Goal: Submit feedback/report problem

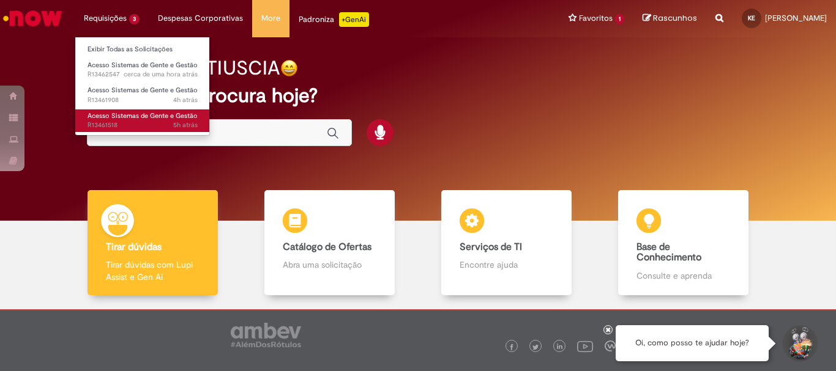
click at [114, 129] on span "5h atrás 5 horas atrás R13461518" at bounding box center [143, 126] width 110 height 10
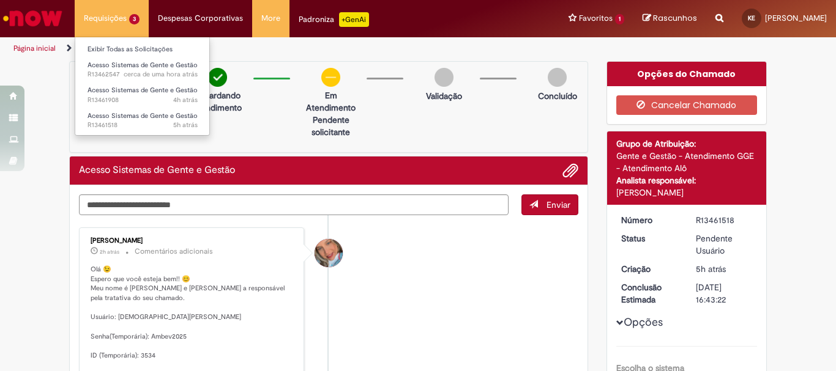
click at [114, 28] on li "Requisições 3 Exibir Todas as Solicitações Acesso Sistemas de Gente e Gestão ce…" at bounding box center [112, 18] width 74 height 37
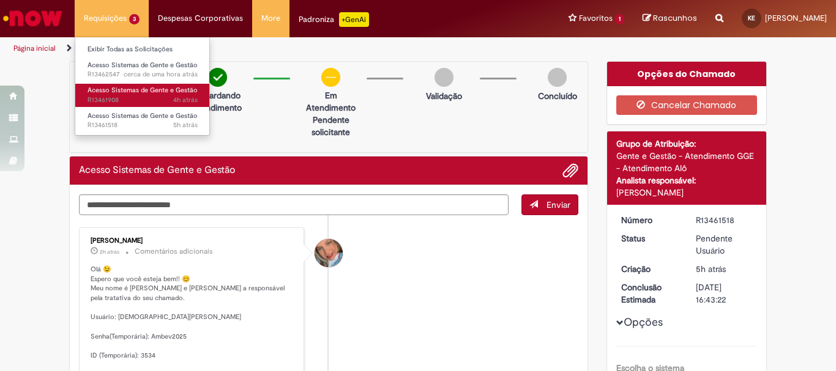
click at [117, 90] on span "Acesso Sistemas de Gente e Gestão" at bounding box center [143, 90] width 110 height 9
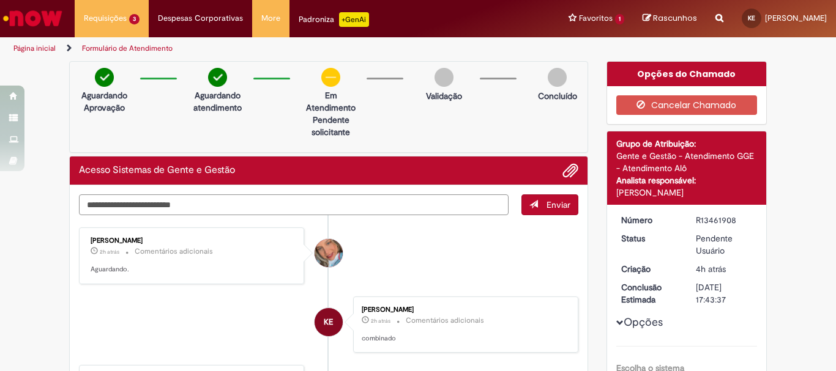
click at [106, 211] on textarea "Digite sua mensagem aqui..." at bounding box center [294, 205] width 430 height 21
type textarea "*"
click at [105, 209] on textarea "Digite sua mensagem aqui..." at bounding box center [294, 205] width 430 height 21
drag, startPoint x: 90, startPoint y: 207, endPoint x: 56, endPoint y: 207, distance: 33.7
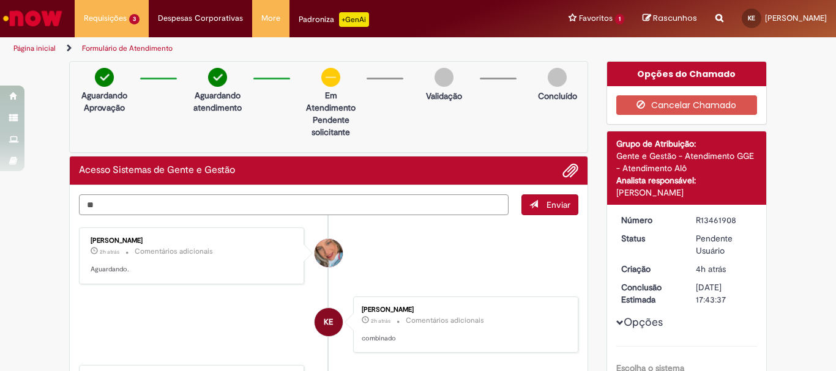
type textarea "*"
type textarea "**********"
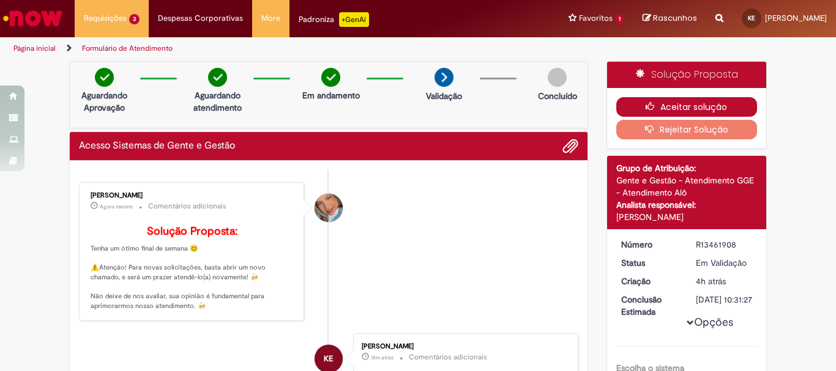
click at [649, 106] on icon "button" at bounding box center [653, 106] width 15 height 9
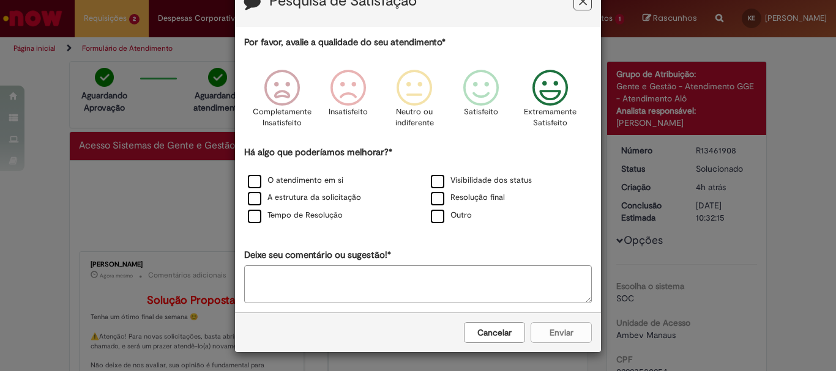
scroll to position [41, 0]
click at [551, 86] on icon "Feedback" at bounding box center [550, 88] width 46 height 37
click at [254, 179] on label "O atendimento em si" at bounding box center [295, 181] width 95 height 12
click at [248, 201] on label "A estrutura da solicitação" at bounding box center [304, 198] width 113 height 12
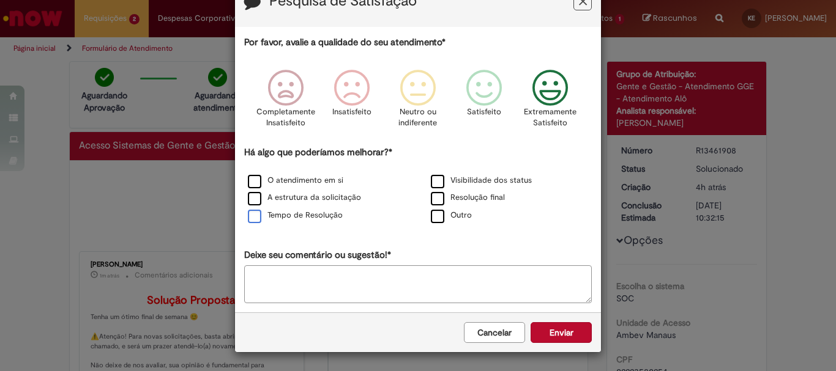
click at [253, 216] on label "Tempo de Resolução" at bounding box center [295, 216] width 95 height 12
click at [253, 199] on label "A estrutura da solicitação" at bounding box center [304, 198] width 113 height 12
click at [431, 182] on label "Visibilidade dos status" at bounding box center [481, 181] width 101 height 12
click at [431, 197] on label "Resolução final" at bounding box center [468, 198] width 74 height 12
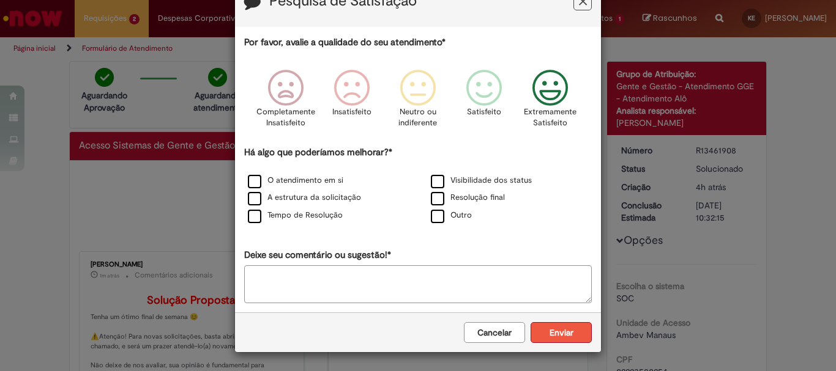
click at [541, 331] on button "Enviar" at bounding box center [561, 332] width 61 height 21
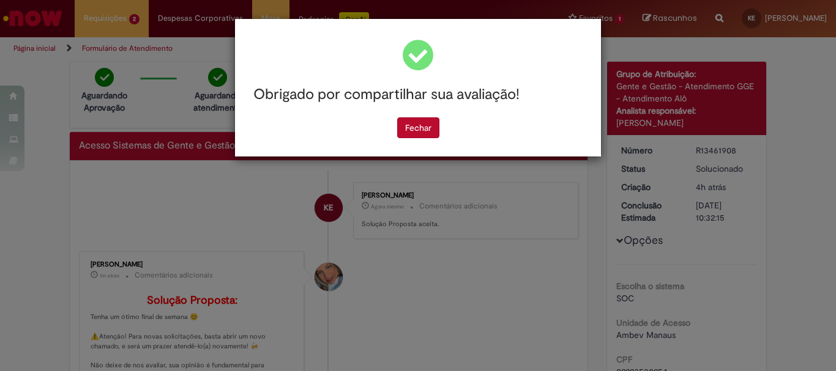
scroll to position [0, 0]
click at [413, 128] on button "Fechar" at bounding box center [418, 127] width 42 height 21
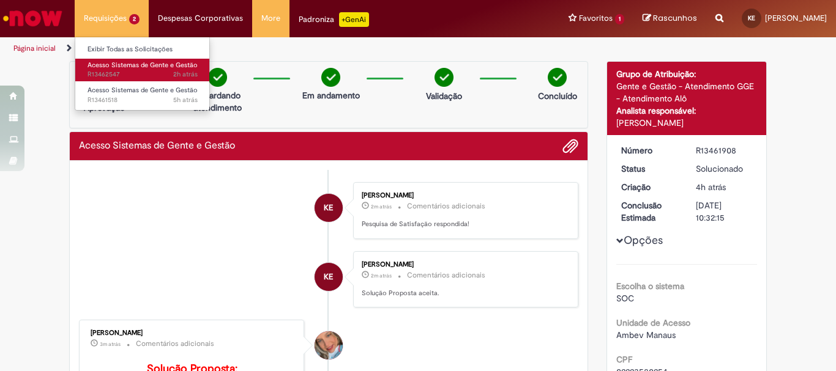
click at [117, 61] on span "Acesso Sistemas de Gente e Gestão" at bounding box center [143, 65] width 110 height 9
